Goal: Transaction & Acquisition: Purchase product/service

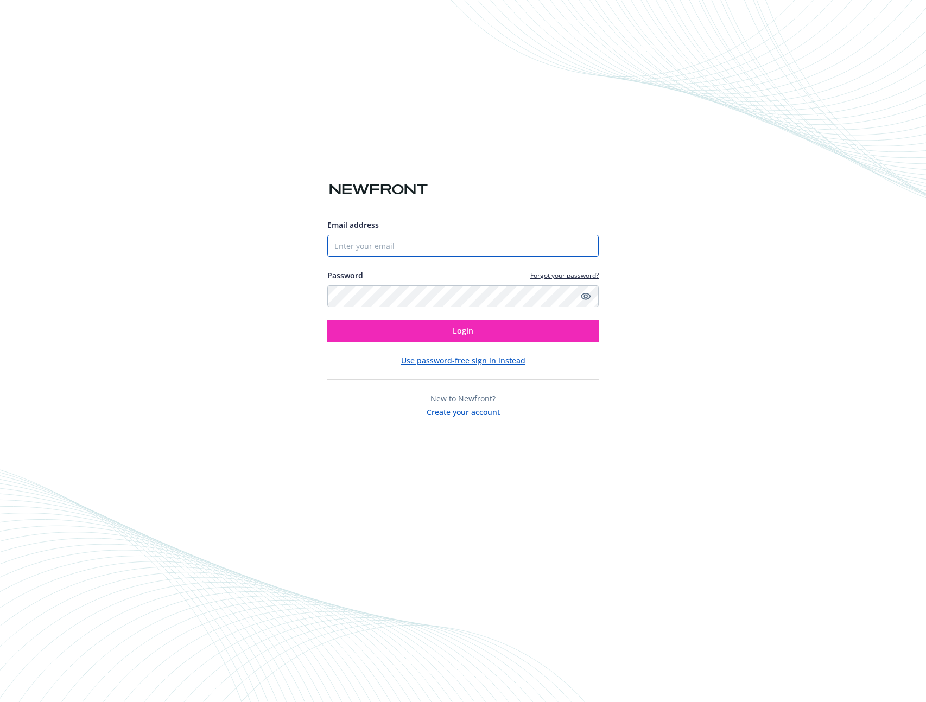
click at [447, 241] on input "Email address" at bounding box center [462, 246] width 271 height 22
type input "[EMAIL_ADDRESS][DOMAIN_NAME]"
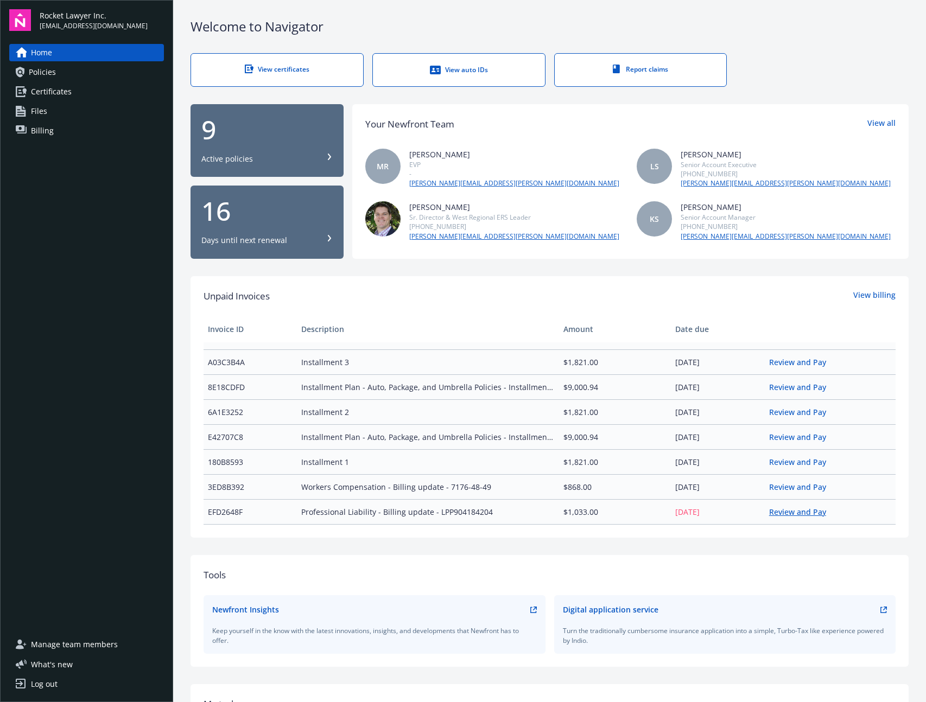
click at [791, 513] on link "Review and Pay" at bounding box center [802, 512] width 66 height 10
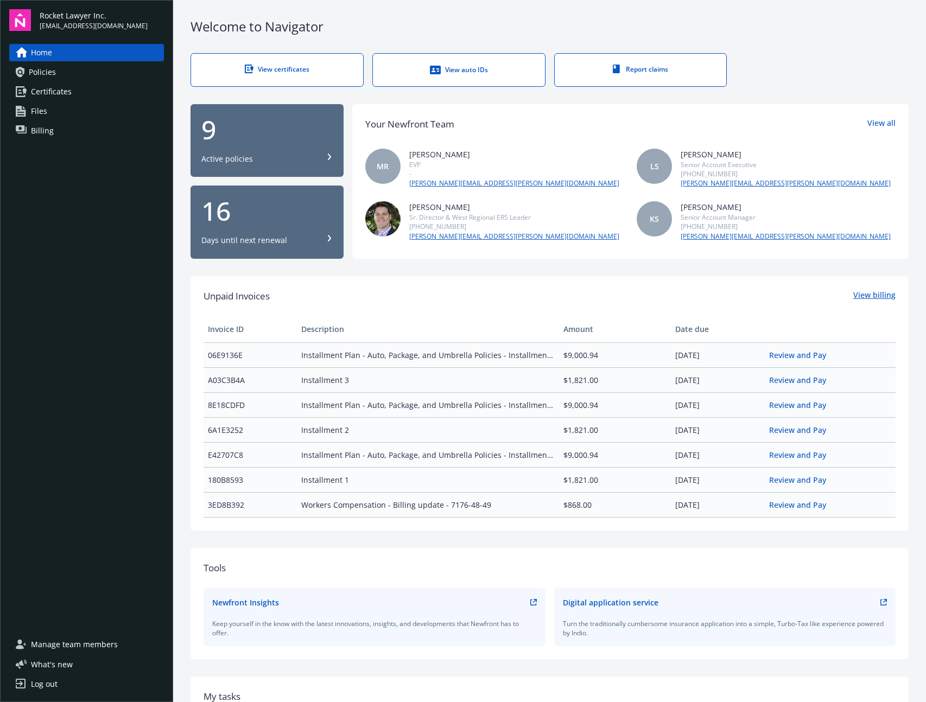
click at [871, 300] on link "View billing" at bounding box center [874, 296] width 42 height 14
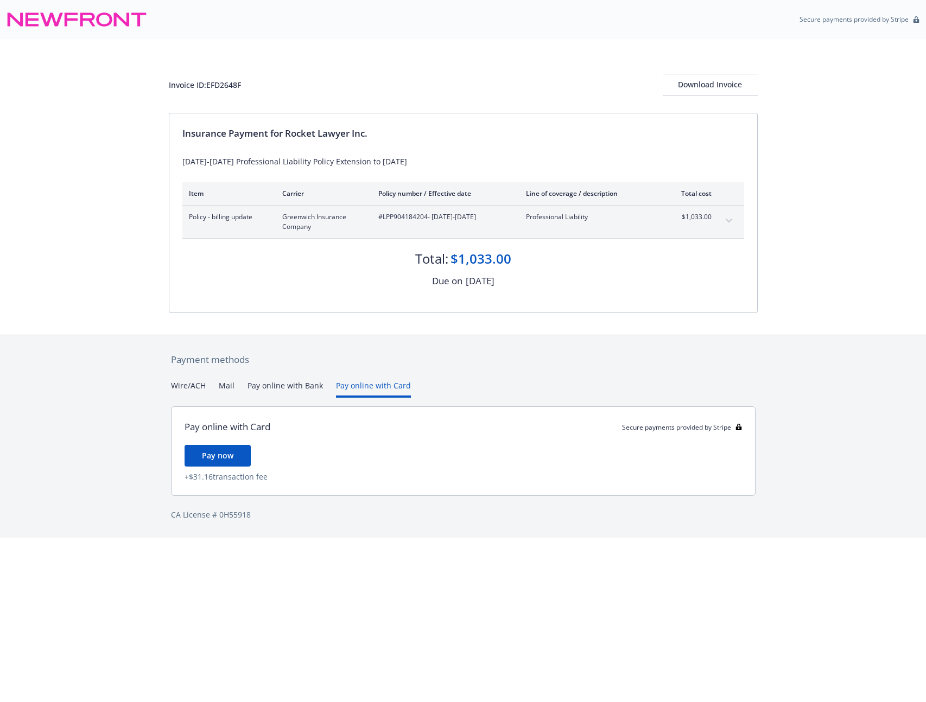
click at [360, 386] on button "Pay online with Card" at bounding box center [373, 389] width 75 height 18
click at [219, 454] on span "Pay now" at bounding box center [217, 455] width 31 height 10
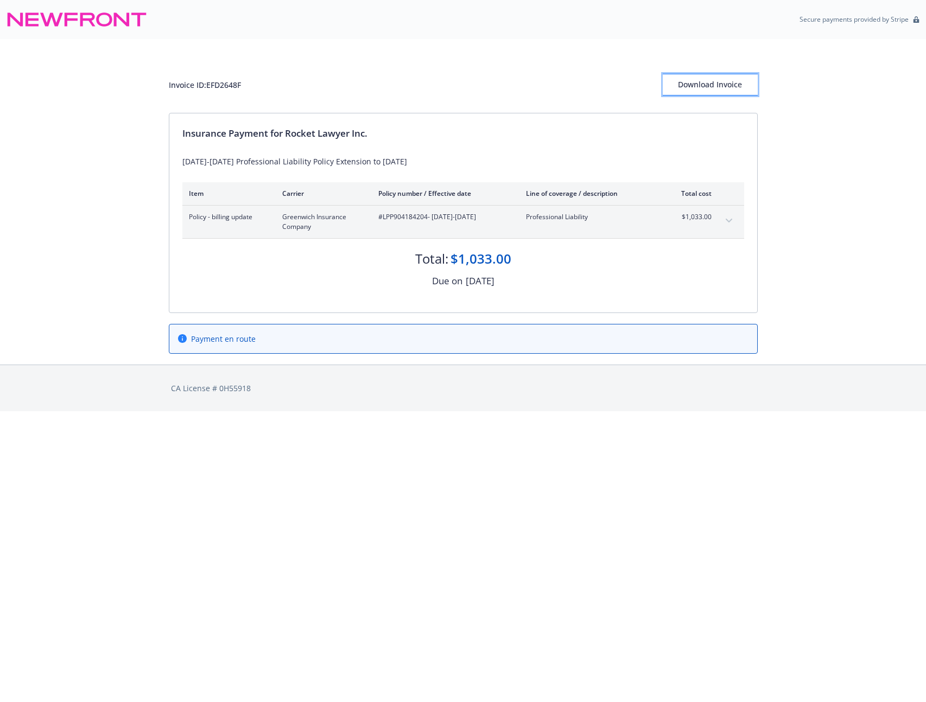
click at [722, 83] on div "Download Invoice" at bounding box center [710, 84] width 95 height 21
click at [265, 332] on div "Already paid: This payment was made on October 15, 2025" at bounding box center [463, 339] width 588 height 29
click at [729, 231] on div "Policy - billing update Greenwich Insurance Company #LPP904184204 - 09/10/2024-…" at bounding box center [463, 222] width 562 height 33
click at [728, 216] on button "expand content" at bounding box center [728, 220] width 17 height 17
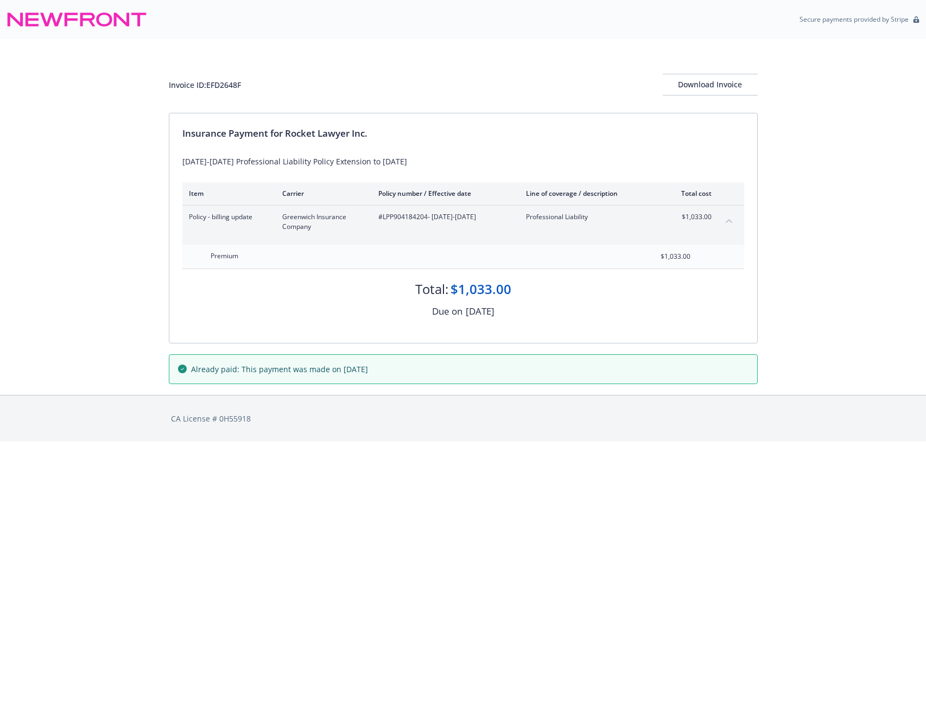
click at [728, 216] on button "collapse content" at bounding box center [728, 220] width 17 height 17
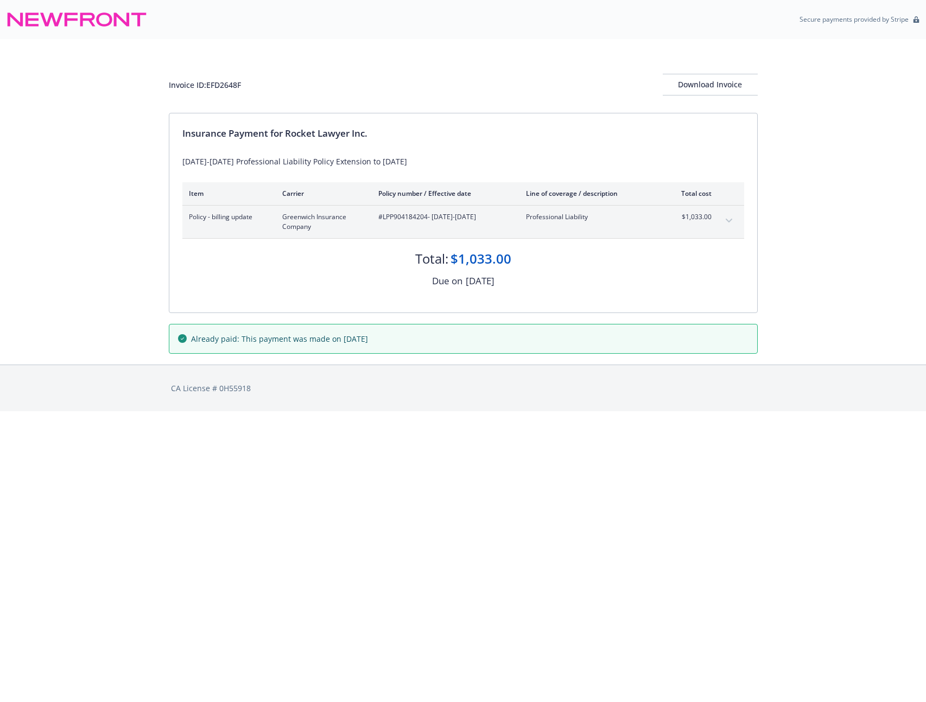
click at [272, 334] on span "Already paid: This payment was made on October 15, 2025" at bounding box center [279, 338] width 177 height 11
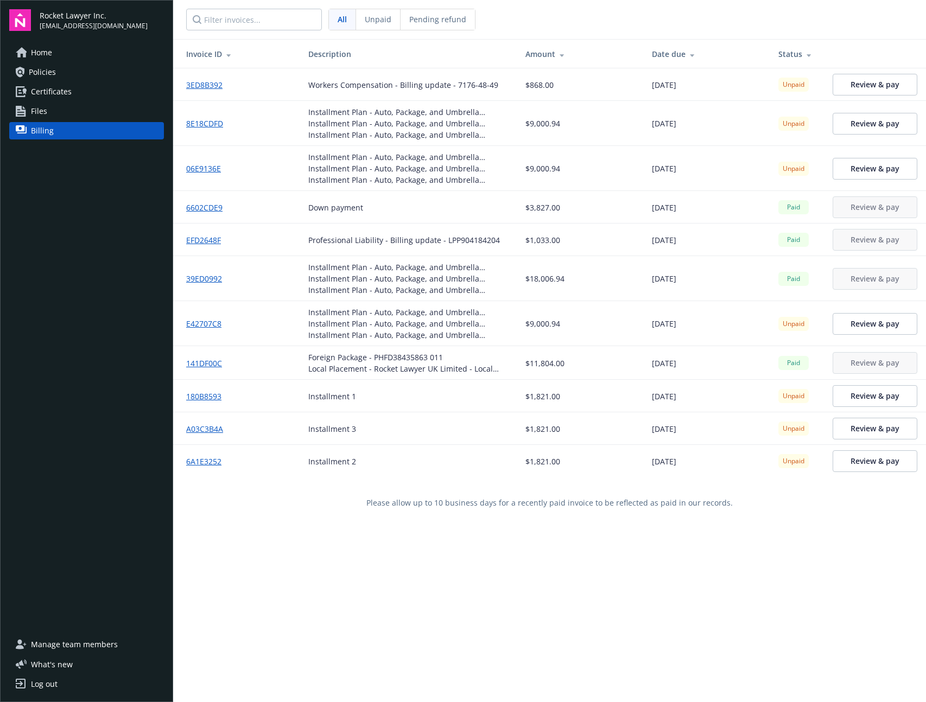
click at [342, 24] on span "All" at bounding box center [342, 19] width 9 height 11
click at [219, 224] on td "EFD2648F" at bounding box center [236, 240] width 126 height 33
click at [209, 240] on link "EFD2648F" at bounding box center [207, 239] width 43 height 11
click at [49, 74] on span "Policies" at bounding box center [42, 71] width 27 height 17
